Goal: Task Accomplishment & Management: Manage account settings

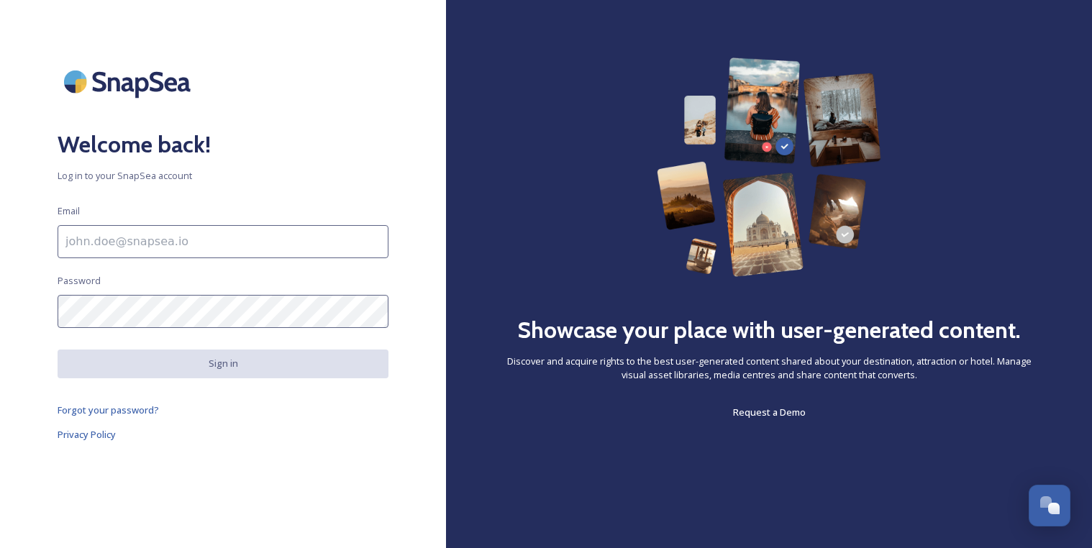
click at [266, 243] on input at bounding box center [223, 241] width 331 height 33
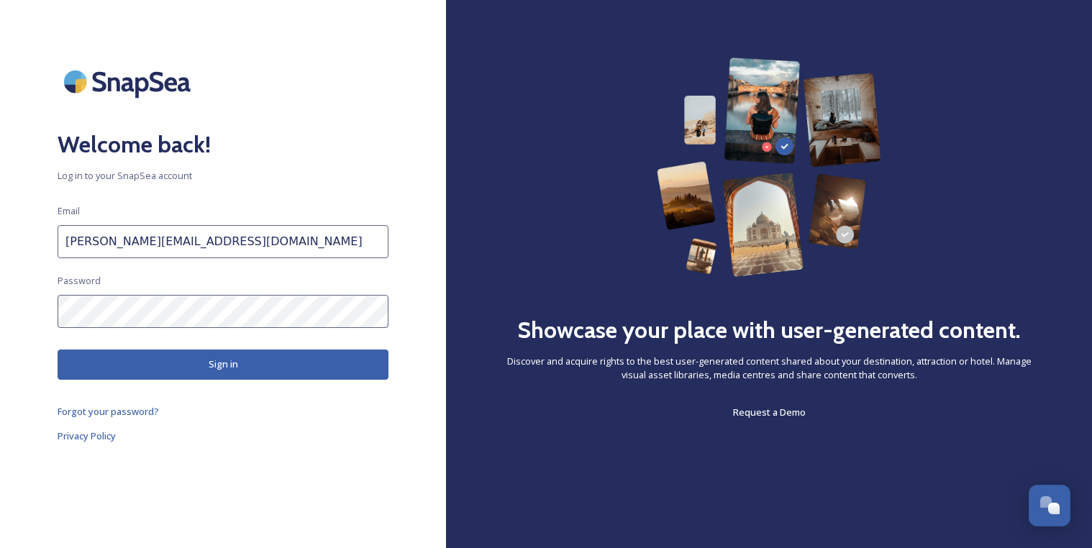
click at [192, 363] on button "Sign in" at bounding box center [223, 365] width 331 height 30
drag, startPoint x: 217, startPoint y: 244, endPoint x: -39, endPoint y: 213, distance: 258.0
click at [0, 213] on html "Welcome back! Log in to your SnapSea account Email jackie@golakehavasu.com Pass…" at bounding box center [546, 274] width 1092 height 548
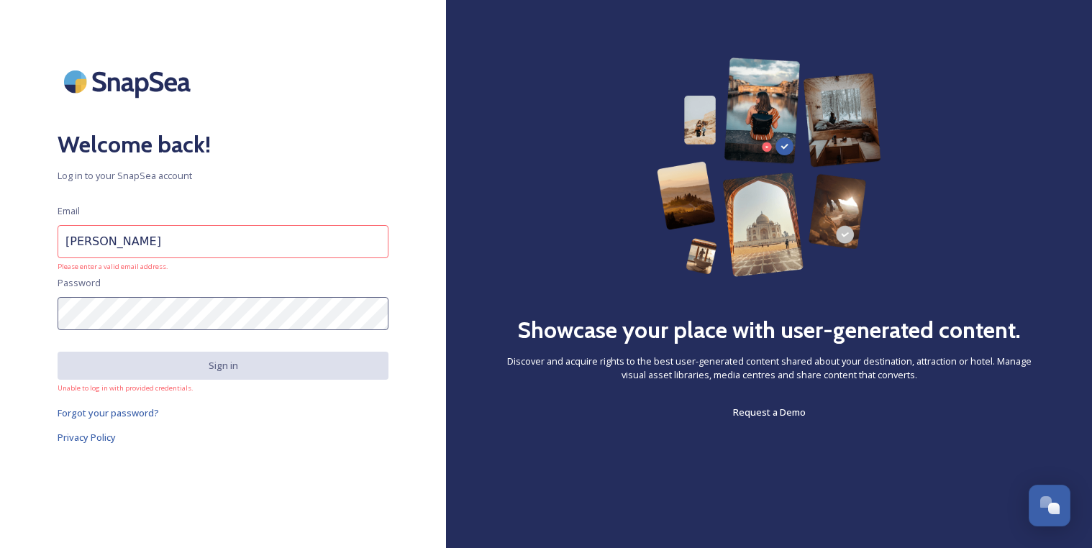
type input "[PERSON_NAME][EMAIL_ADDRESS][DOMAIN_NAME]"
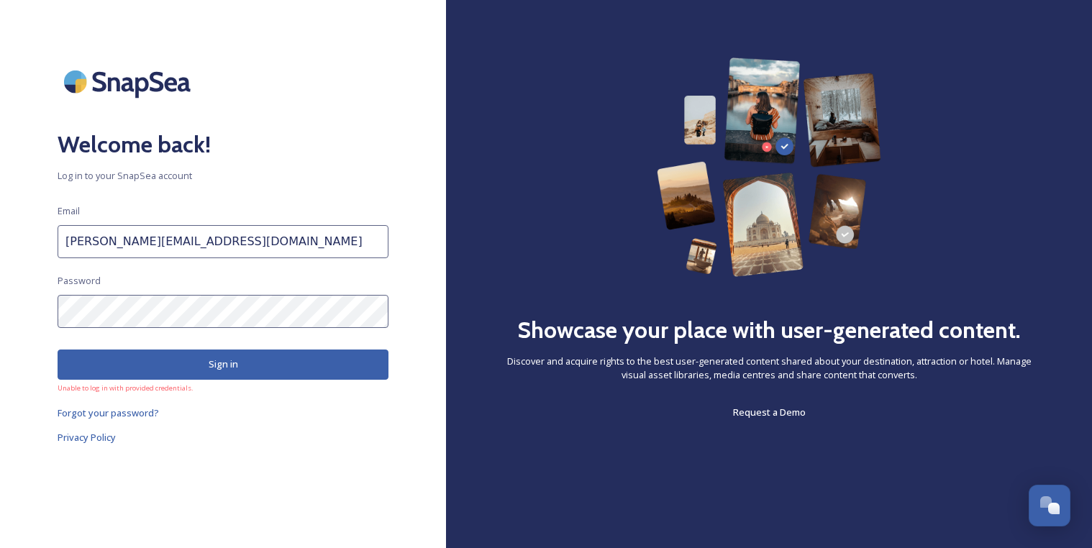
click at [210, 369] on button "Sign in" at bounding box center [223, 365] width 331 height 30
click at [129, 415] on span "Forgot your password?" at bounding box center [108, 413] width 101 height 13
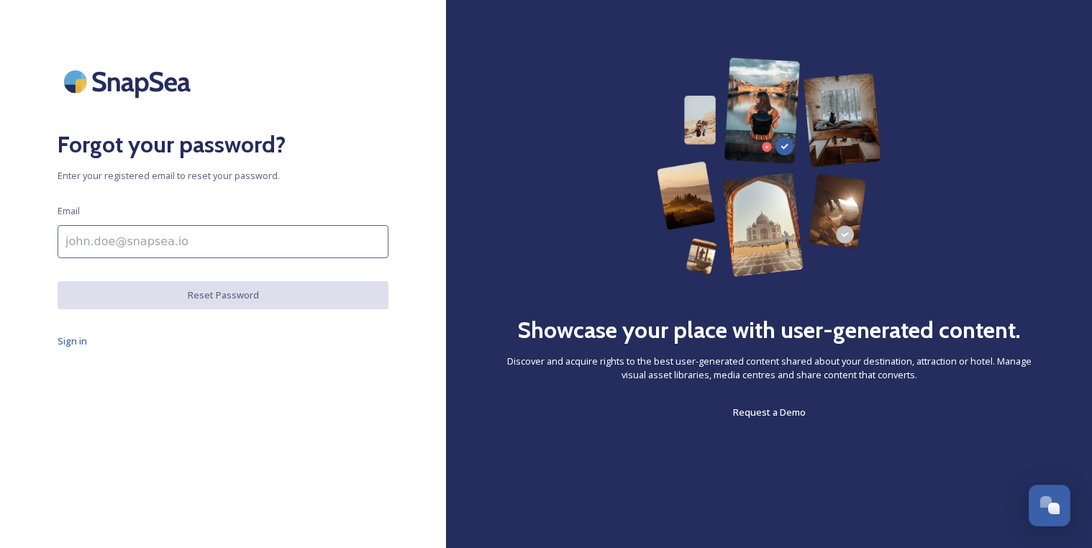
click at [166, 247] on input at bounding box center [223, 241] width 331 height 33
type input "[PERSON_NAME][EMAIL_ADDRESS][DOMAIN_NAME]"
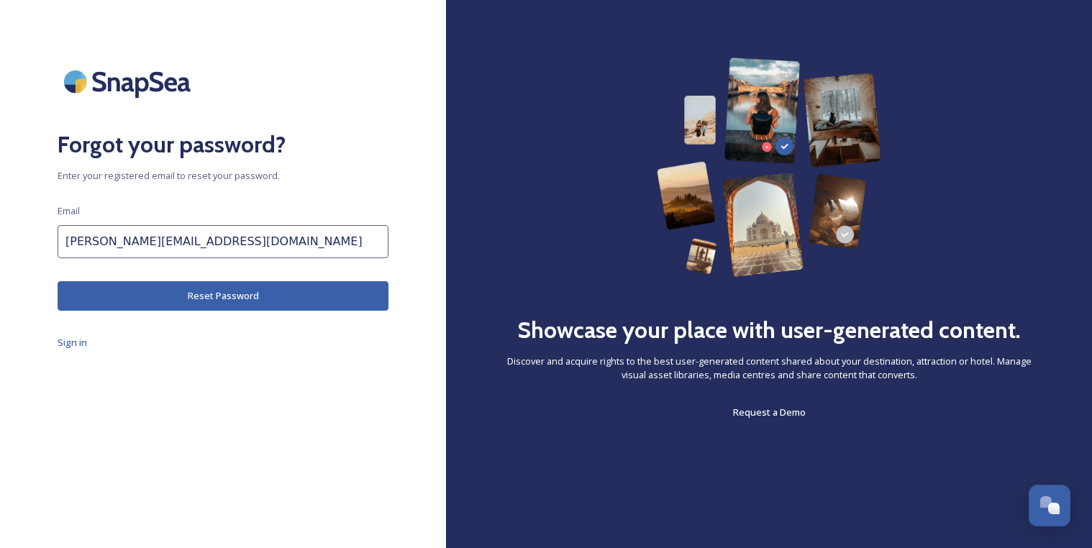
click at [218, 298] on button "Reset Password" at bounding box center [223, 296] width 331 height 30
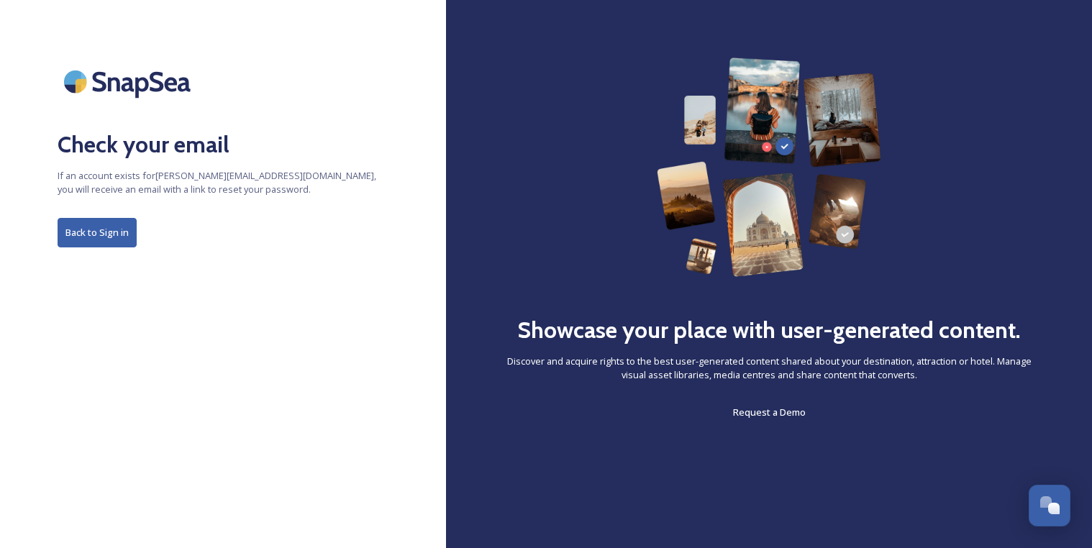
click at [110, 238] on button "Back to Sign in" at bounding box center [97, 233] width 79 height 30
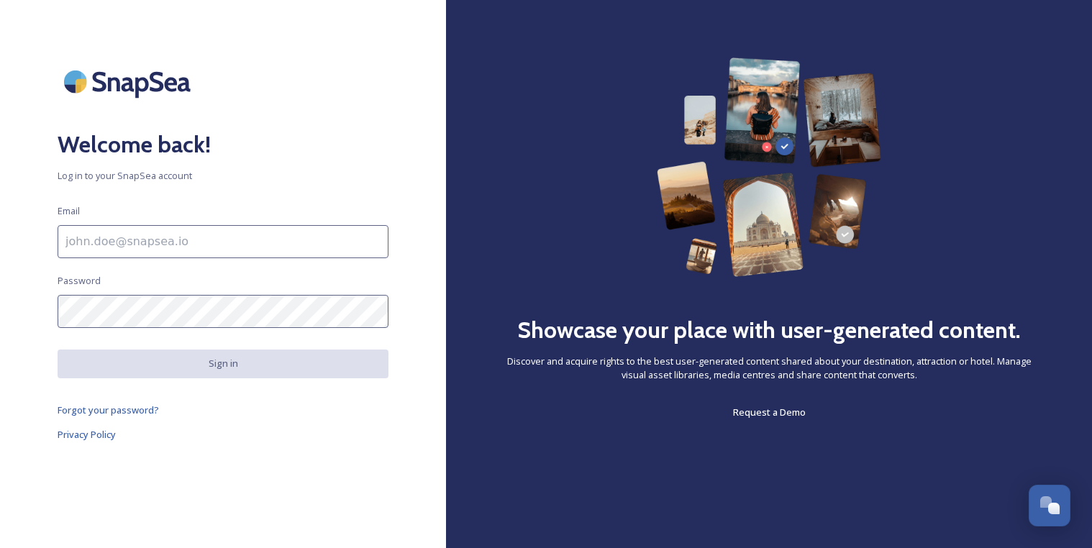
click at [135, 238] on input at bounding box center [223, 241] width 331 height 33
type input "[PERSON_NAME][EMAIL_ADDRESS][DOMAIN_NAME]"
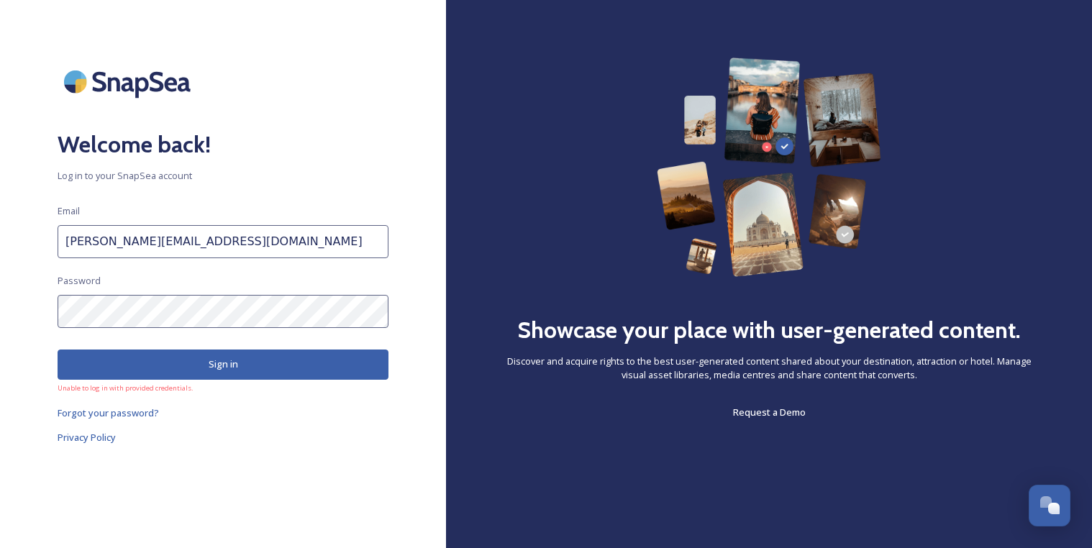
click at [89, 472] on div "Welcome back! Log in to your SnapSea account Email sarah@golakehavasu.com Passw…" at bounding box center [223, 274] width 446 height 433
click at [127, 414] on span "Forgot your password?" at bounding box center [108, 413] width 101 height 13
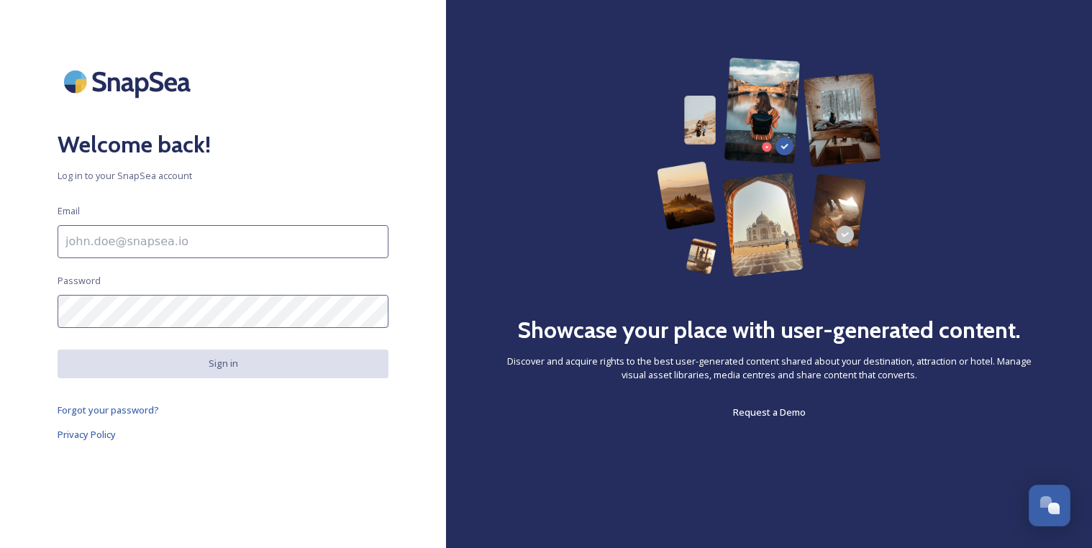
click at [110, 244] on input at bounding box center [223, 241] width 331 height 33
type input "[PERSON_NAME][EMAIL_ADDRESS][DOMAIN_NAME]"
click at [122, 412] on span "Forgot your password?" at bounding box center [108, 410] width 101 height 13
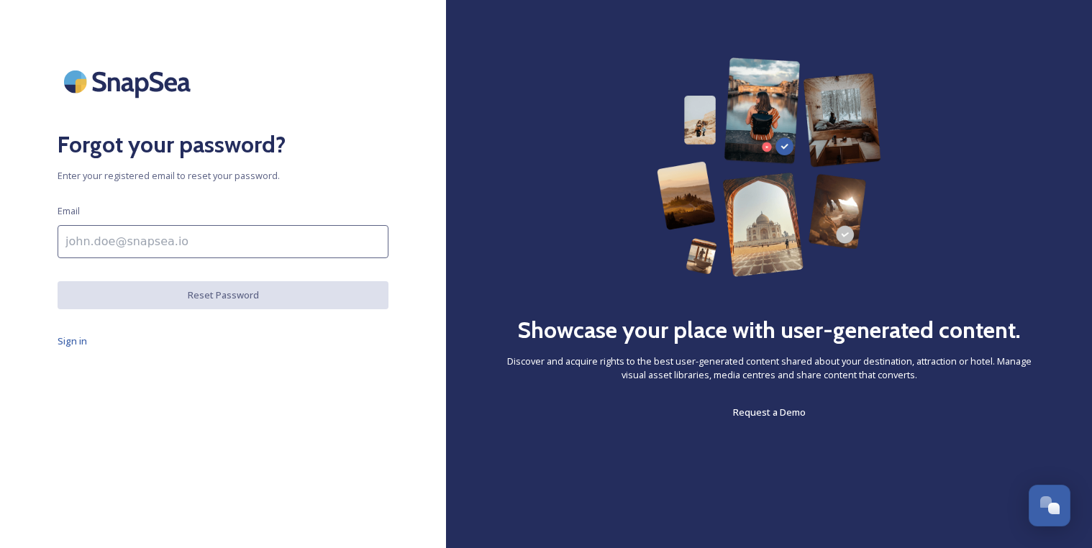
click at [160, 235] on input at bounding box center [223, 241] width 331 height 33
type input "[PERSON_NAME][EMAIL_ADDRESS][DOMAIN_NAME]"
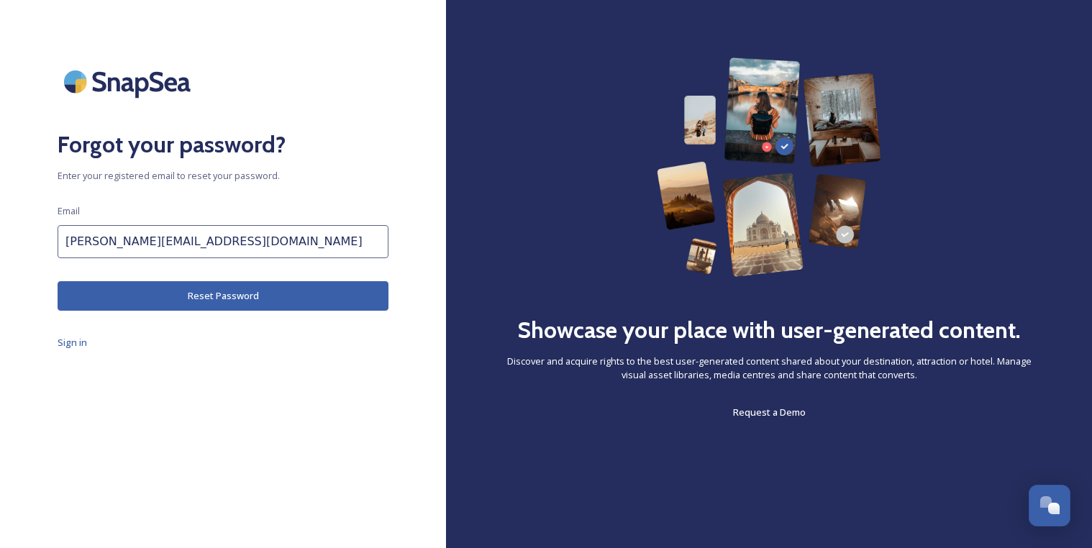
click at [255, 297] on button "Reset Password" at bounding box center [223, 296] width 331 height 30
